Goal: Task Accomplishment & Management: Complete application form

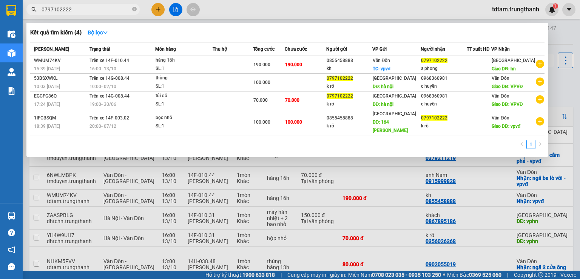
click at [223, 19] on div at bounding box center [290, 139] width 580 height 279
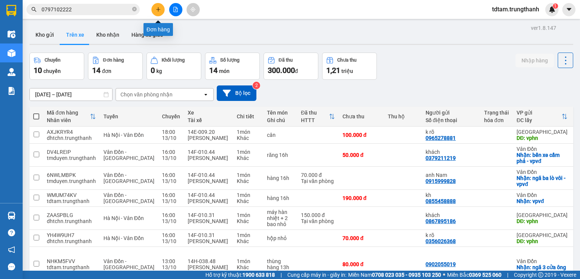
click at [154, 6] on button at bounding box center [157, 9] width 13 height 13
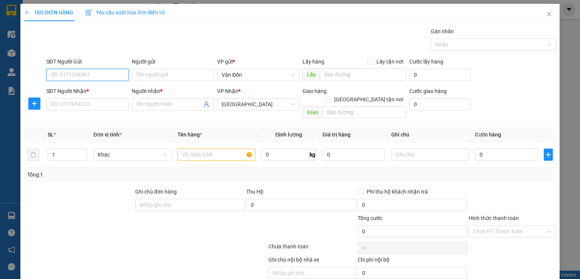
click at [120, 70] on input "SĐT Người Gửi" at bounding box center [87, 75] width 82 height 12
paste input "0904497668"
type input "0904497668"
click at [334, 111] on div "Giao hàng [GEOGRAPHIC_DATA] tận nơi [GEOGRAPHIC_DATA]" at bounding box center [355, 104] width 104 height 35
click at [334, 106] on input "text" at bounding box center [365, 112] width 84 height 12
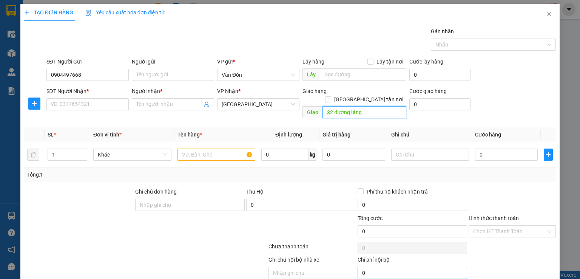
scroll to position [23, 0]
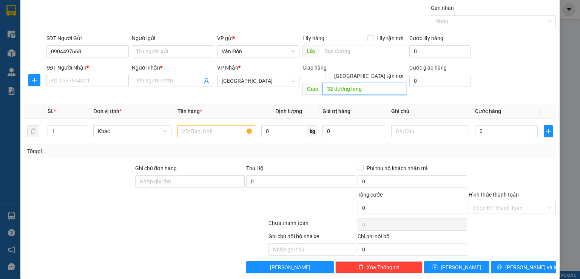
type input "32 đường láng"
